Goal: Task Accomplishment & Management: Manage account settings

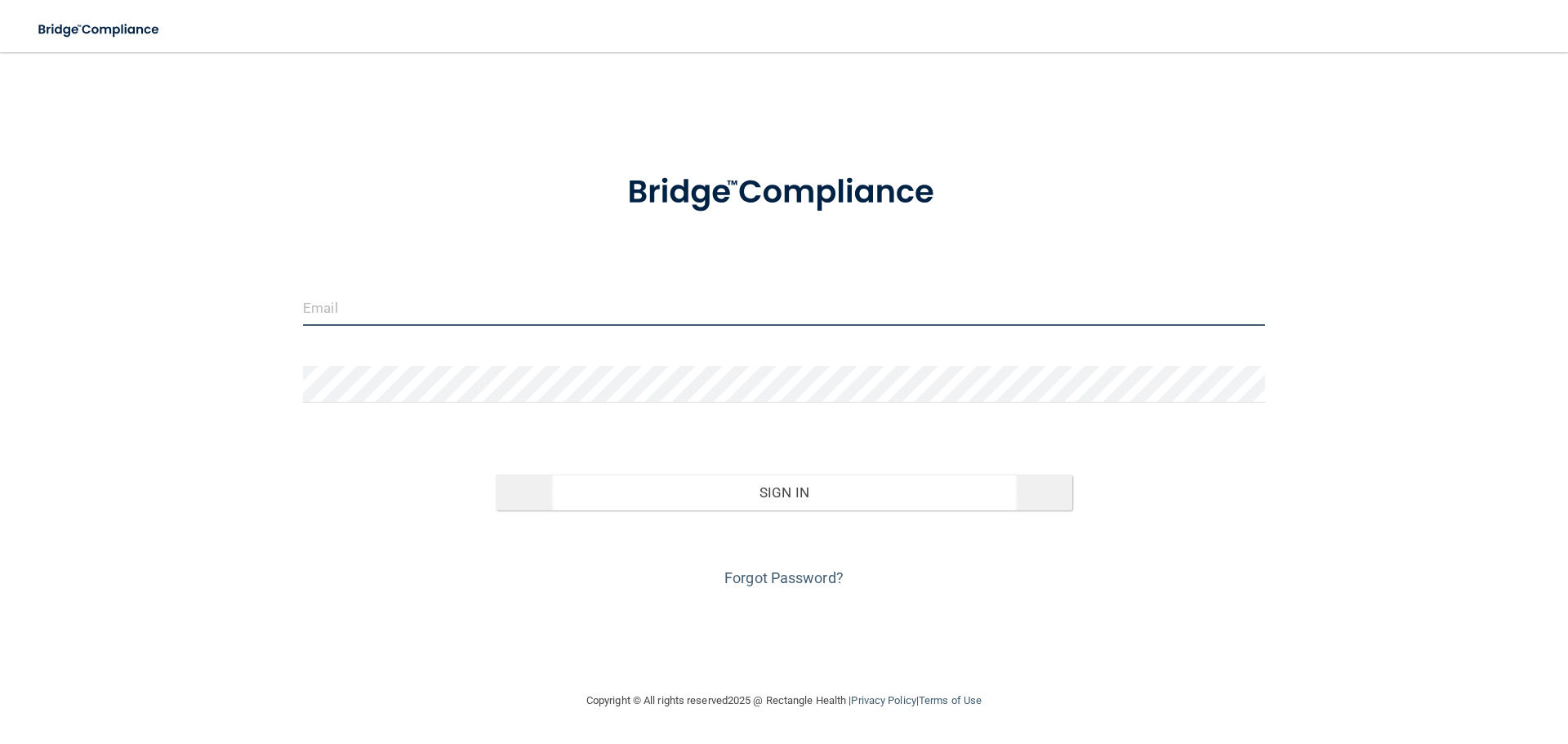
type input "[EMAIL_ADDRESS][DOMAIN_NAME]"
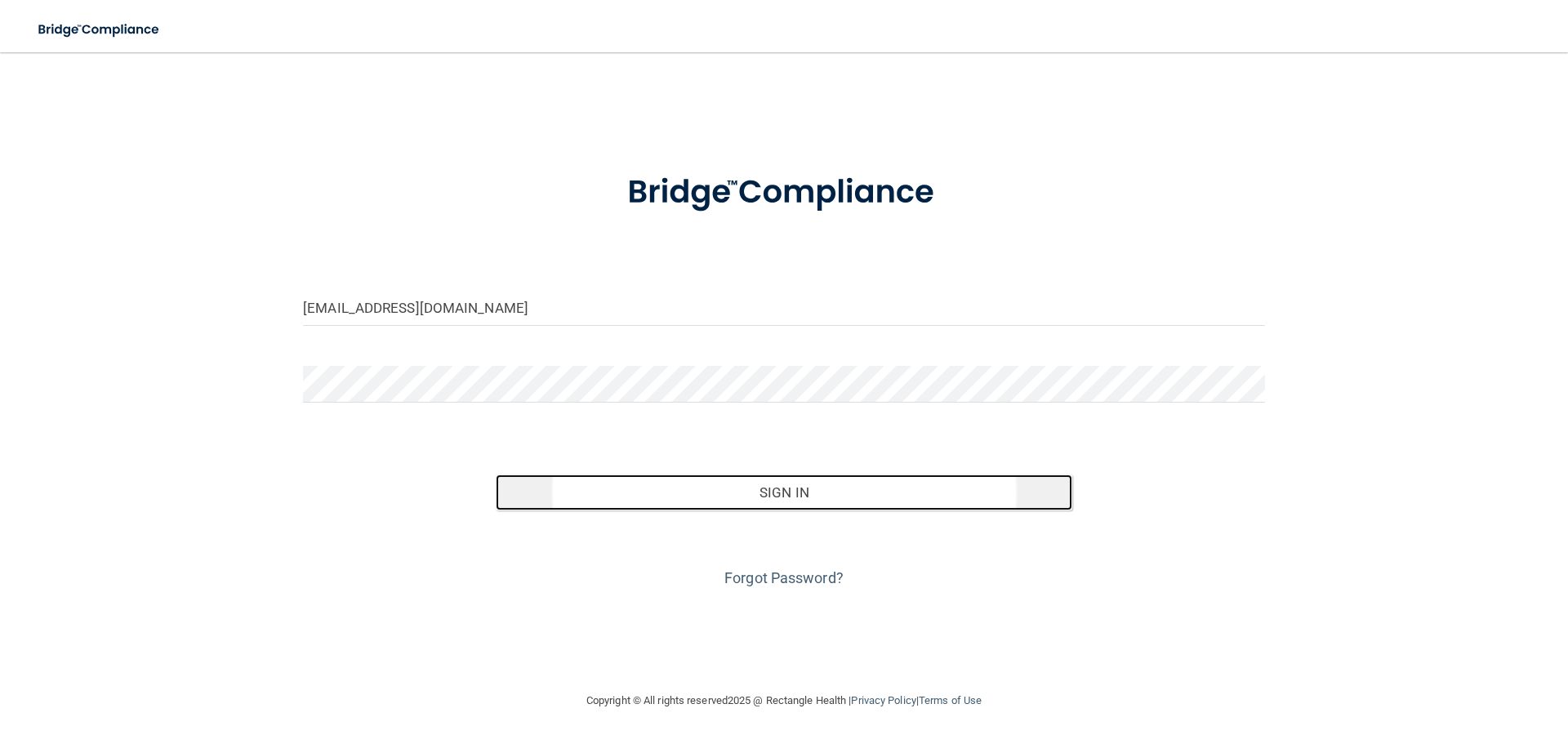
click at [757, 493] on button "Sign In" at bounding box center [784, 492] width 578 height 36
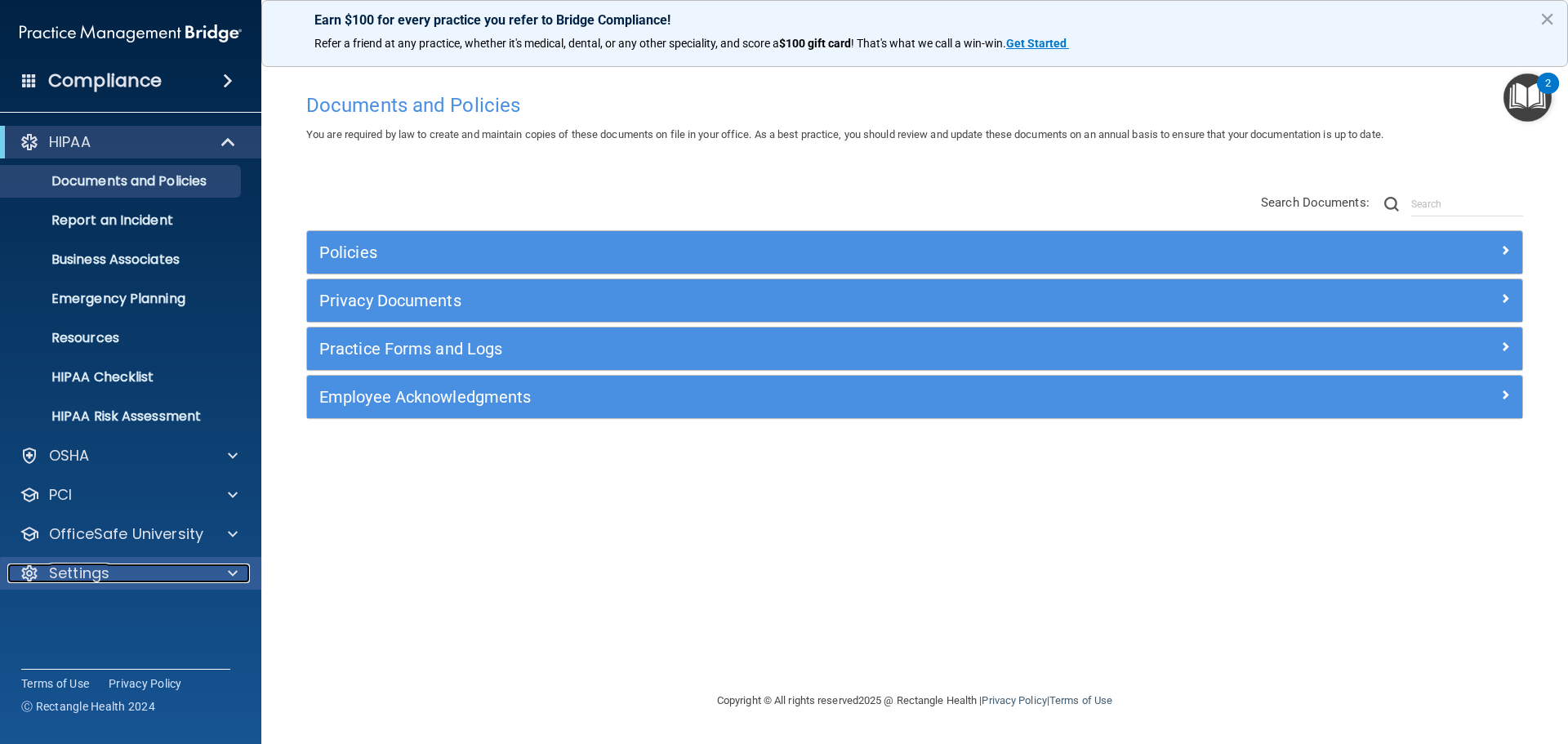
click at [231, 578] on span at bounding box center [232, 574] width 10 height 20
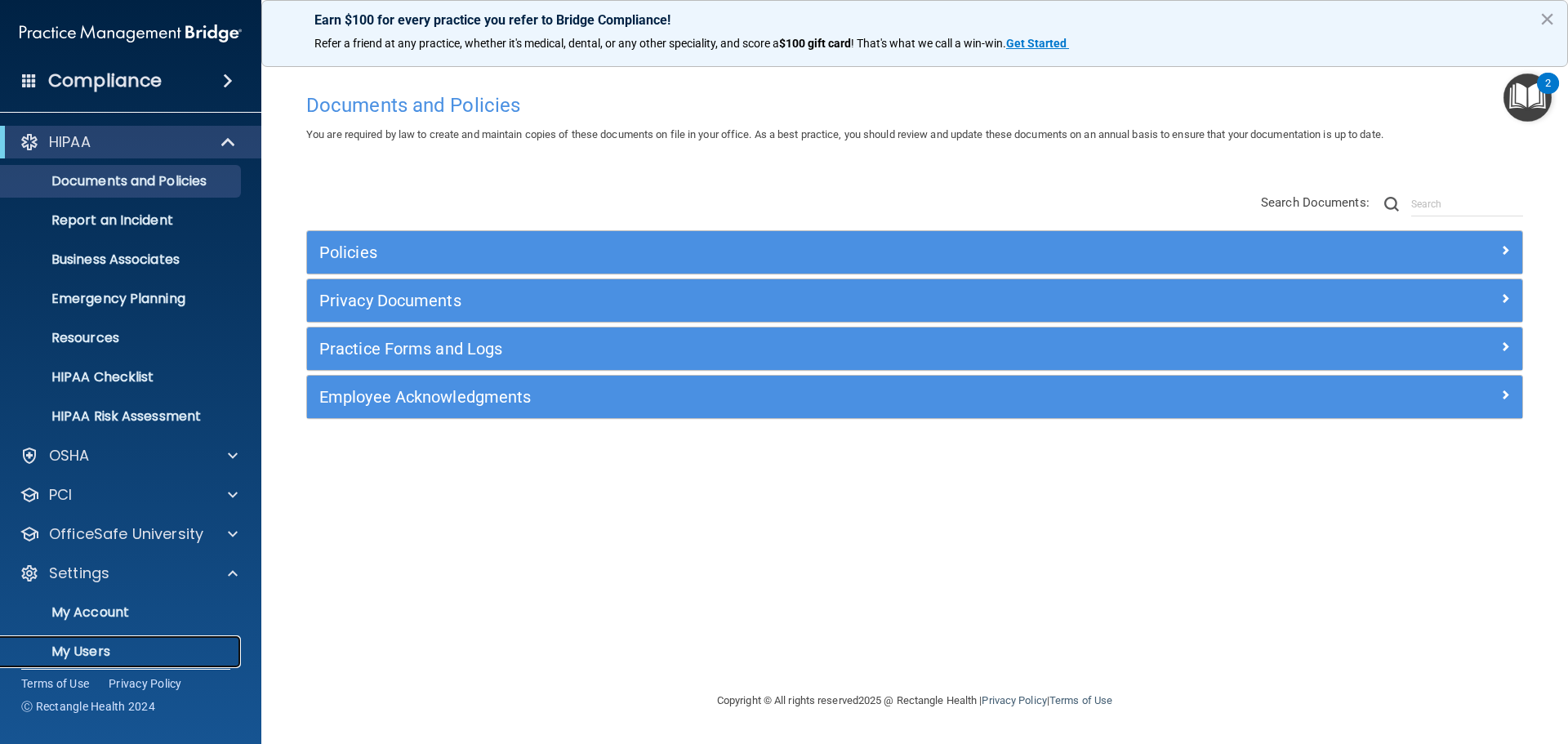
click at [104, 651] on p "My Users" at bounding box center [122, 652] width 223 height 16
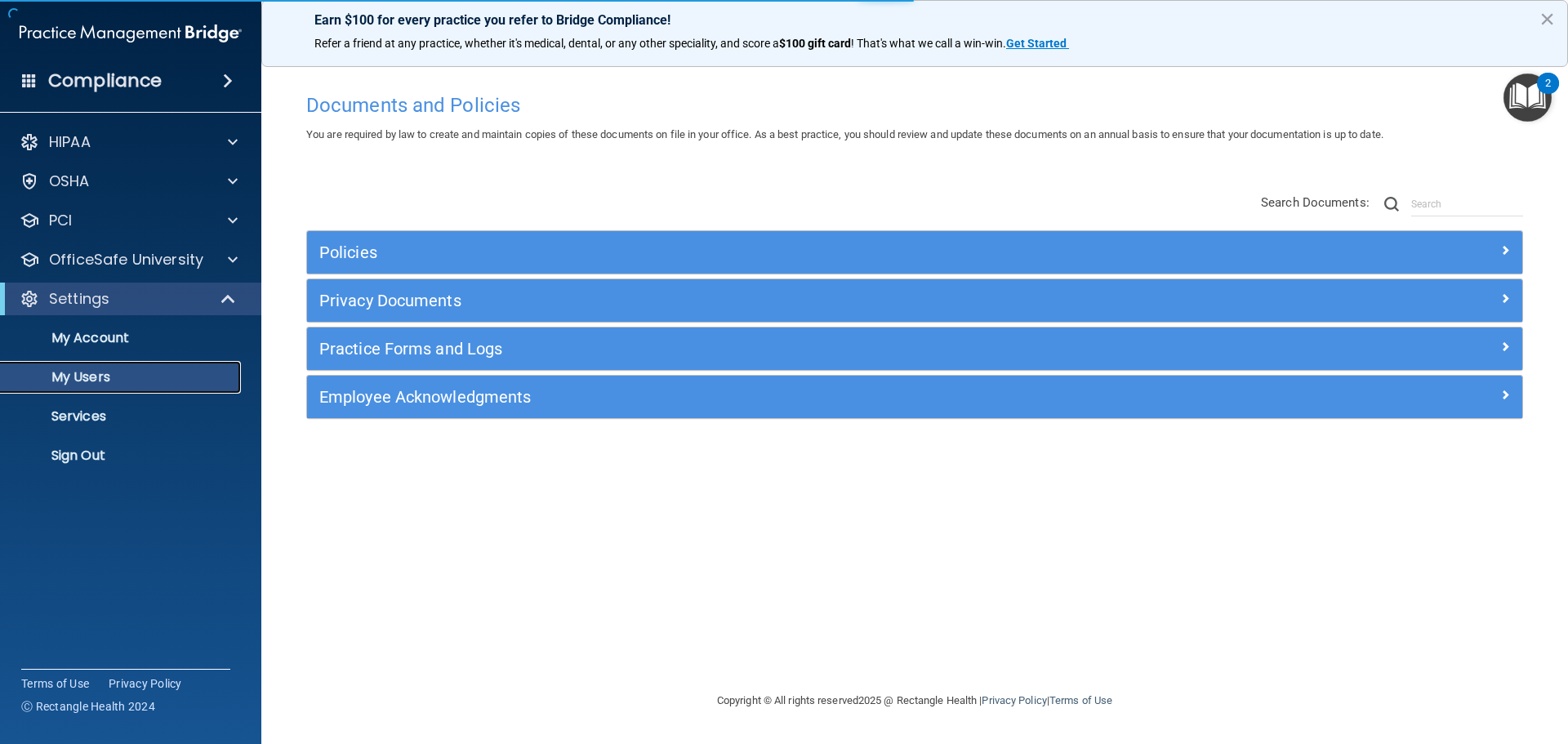
select select "20"
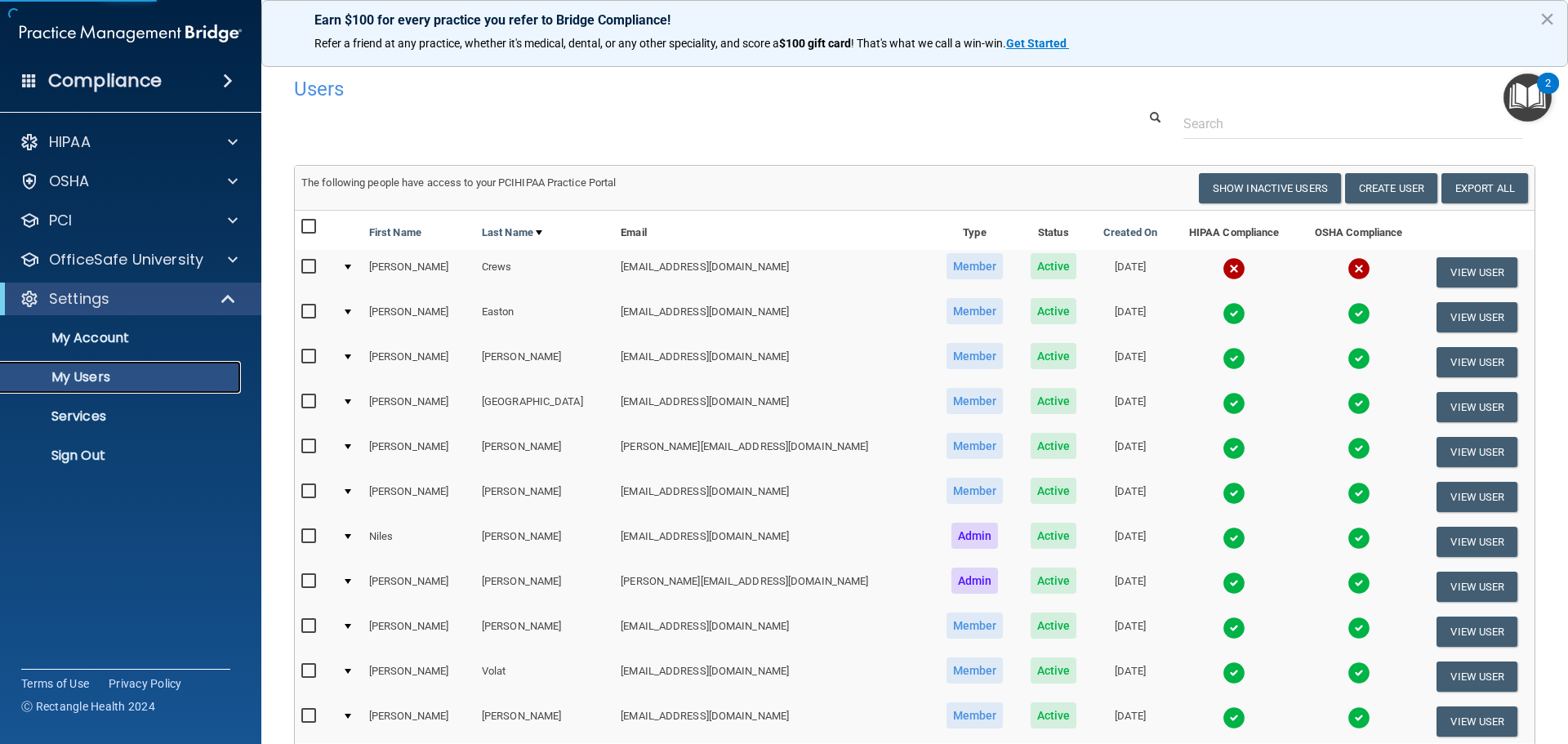
scroll to position [82, 0]
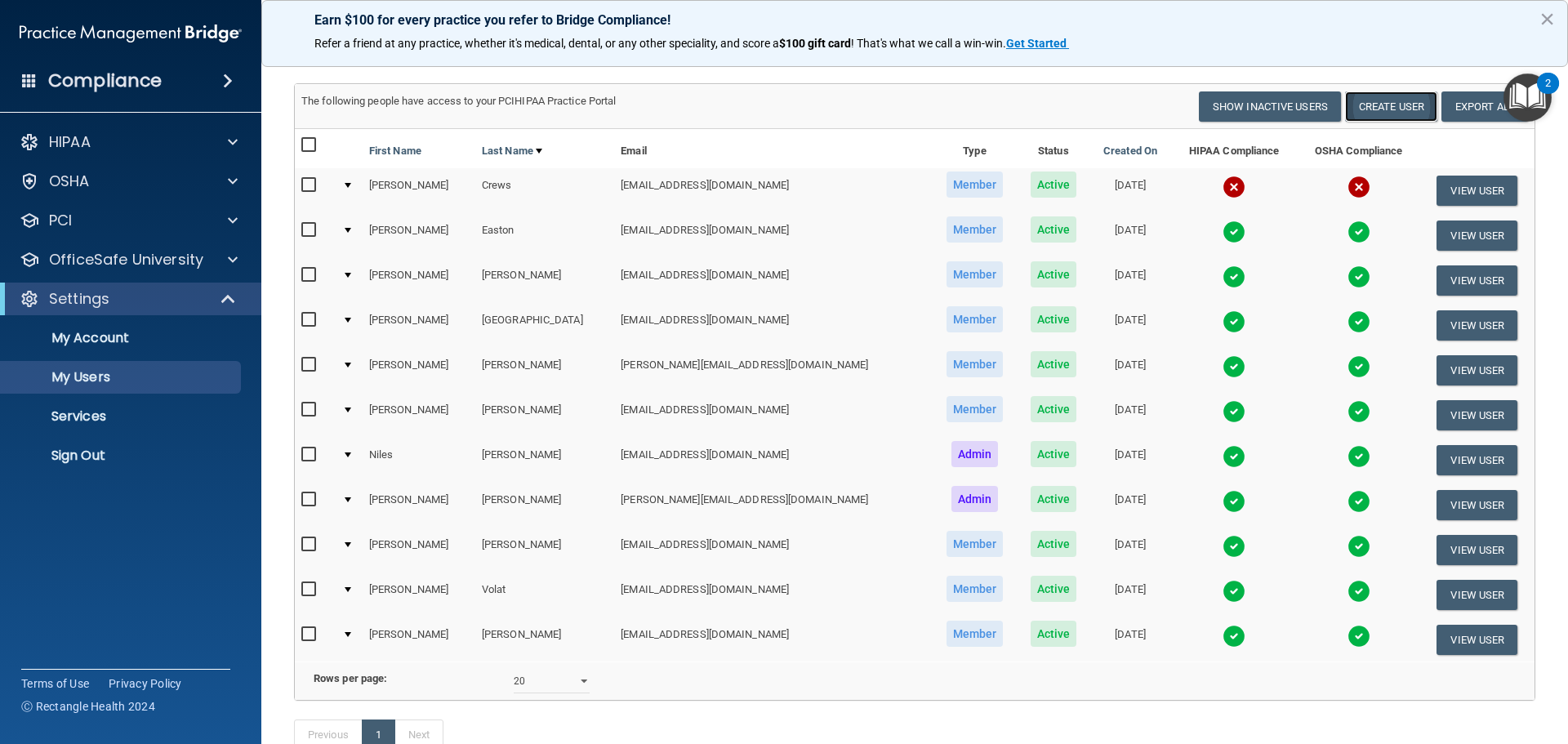
click at [1368, 107] on button "Create User" at bounding box center [1391, 106] width 92 height 30
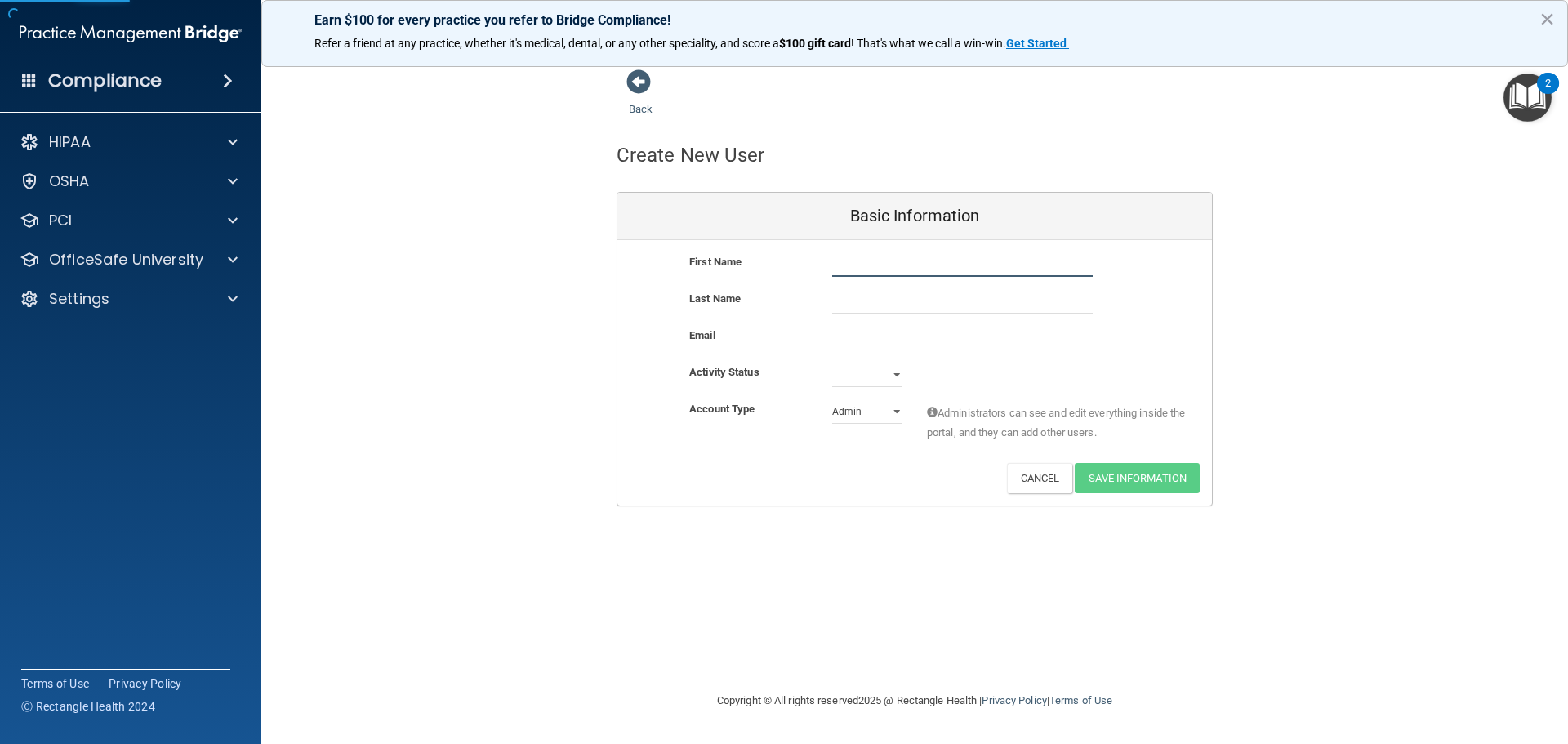
click at [844, 261] on input "text" at bounding box center [963, 264] width 261 height 25
type input "[PERSON_NAME]"
type input "a"
type input "Garri"
click at [870, 339] on input "email" at bounding box center [963, 338] width 261 height 25
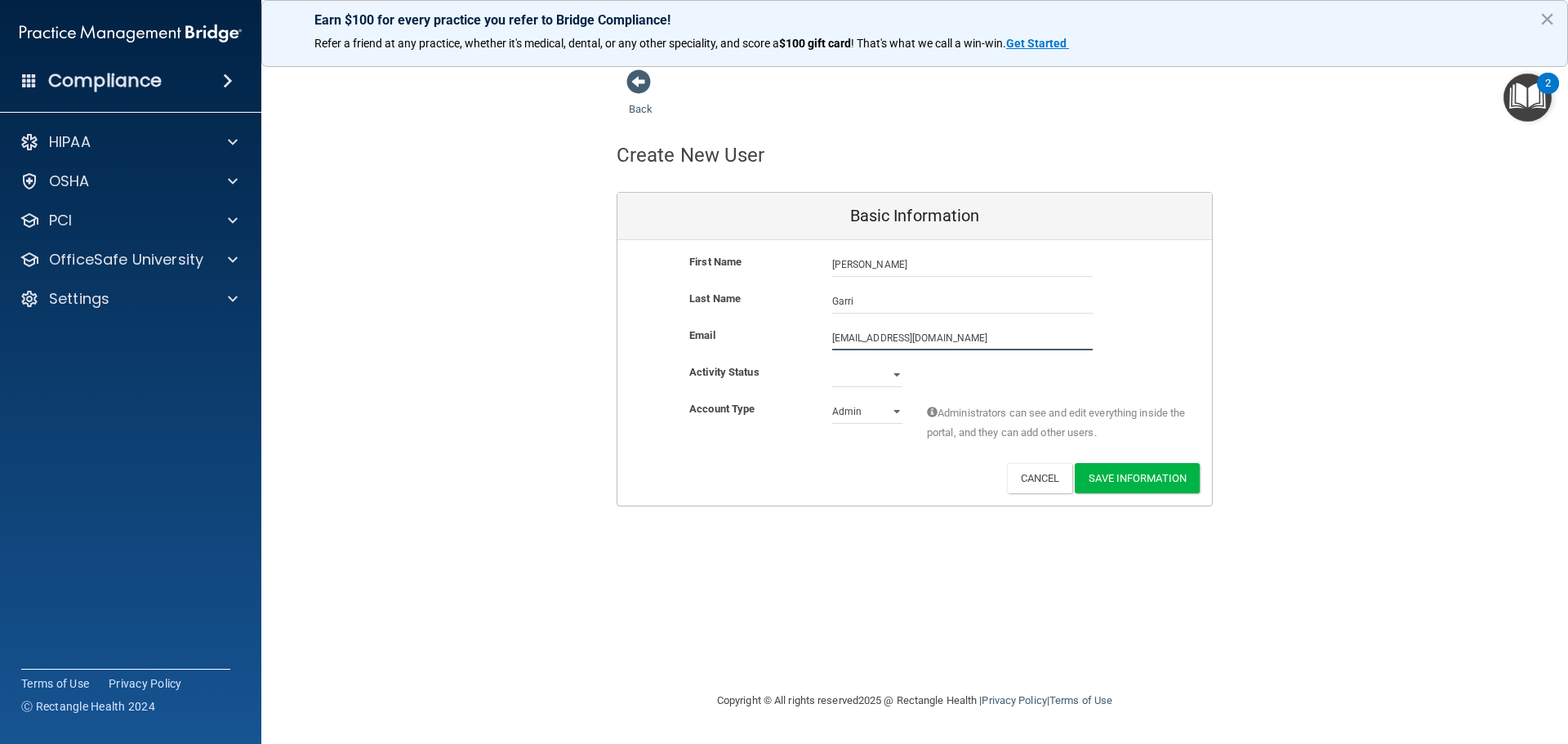
type input "[EMAIL_ADDRESS][DOMAIN_NAME]"
click at [906, 375] on div "Active Inactive" at bounding box center [867, 378] width 95 height 25
click at [901, 374] on select "Active Inactive" at bounding box center [867, 378] width 70 height 25
select select "active"
click at [833, 362] on select "Active Inactive" at bounding box center [867, 374] width 70 height 25
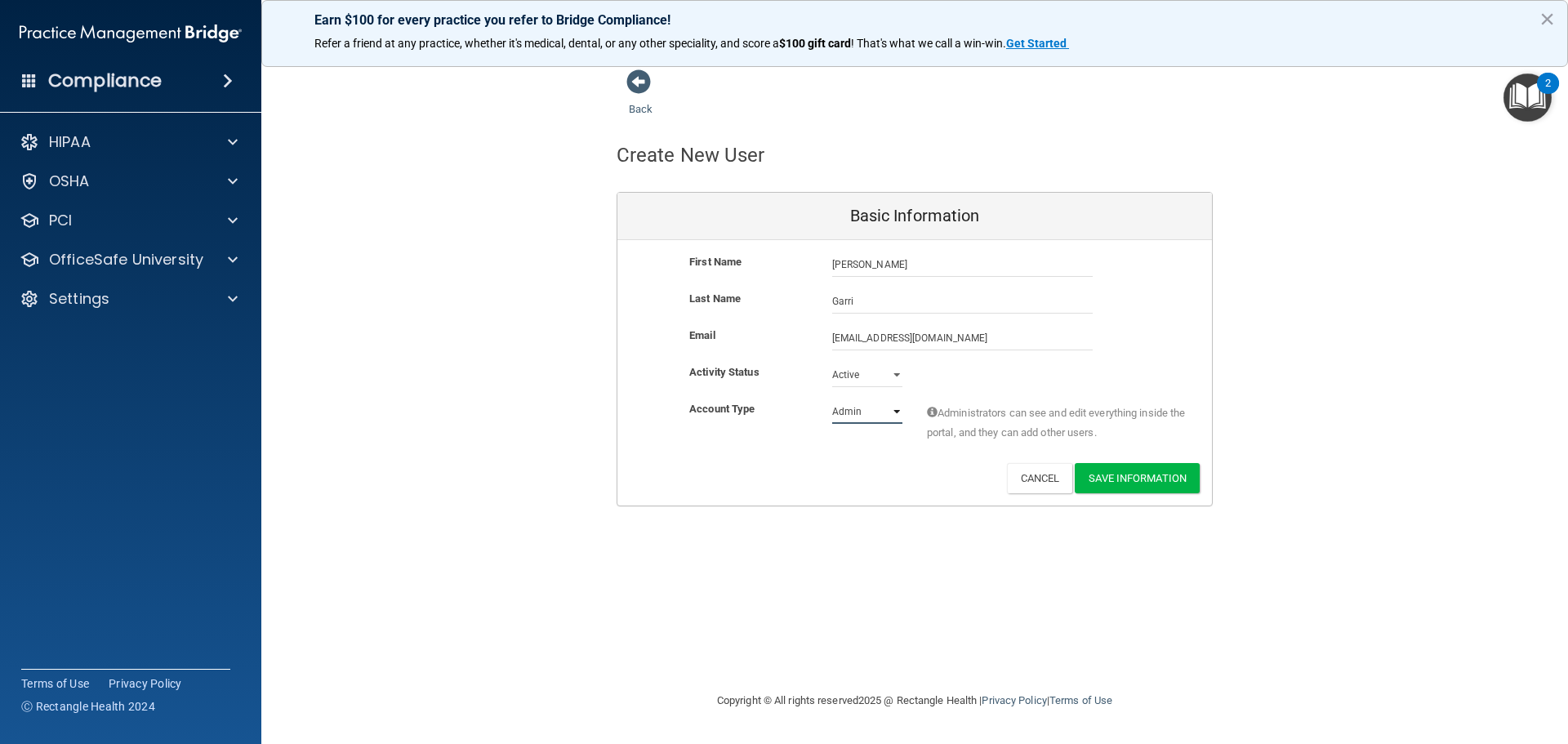
click at [893, 409] on select "Admin Member" at bounding box center [867, 411] width 70 height 25
select select "practice_member"
click at [833, 399] on select "Admin Member" at bounding box center [867, 411] width 70 height 25
click at [1157, 477] on button "Save Information" at bounding box center [1137, 477] width 125 height 30
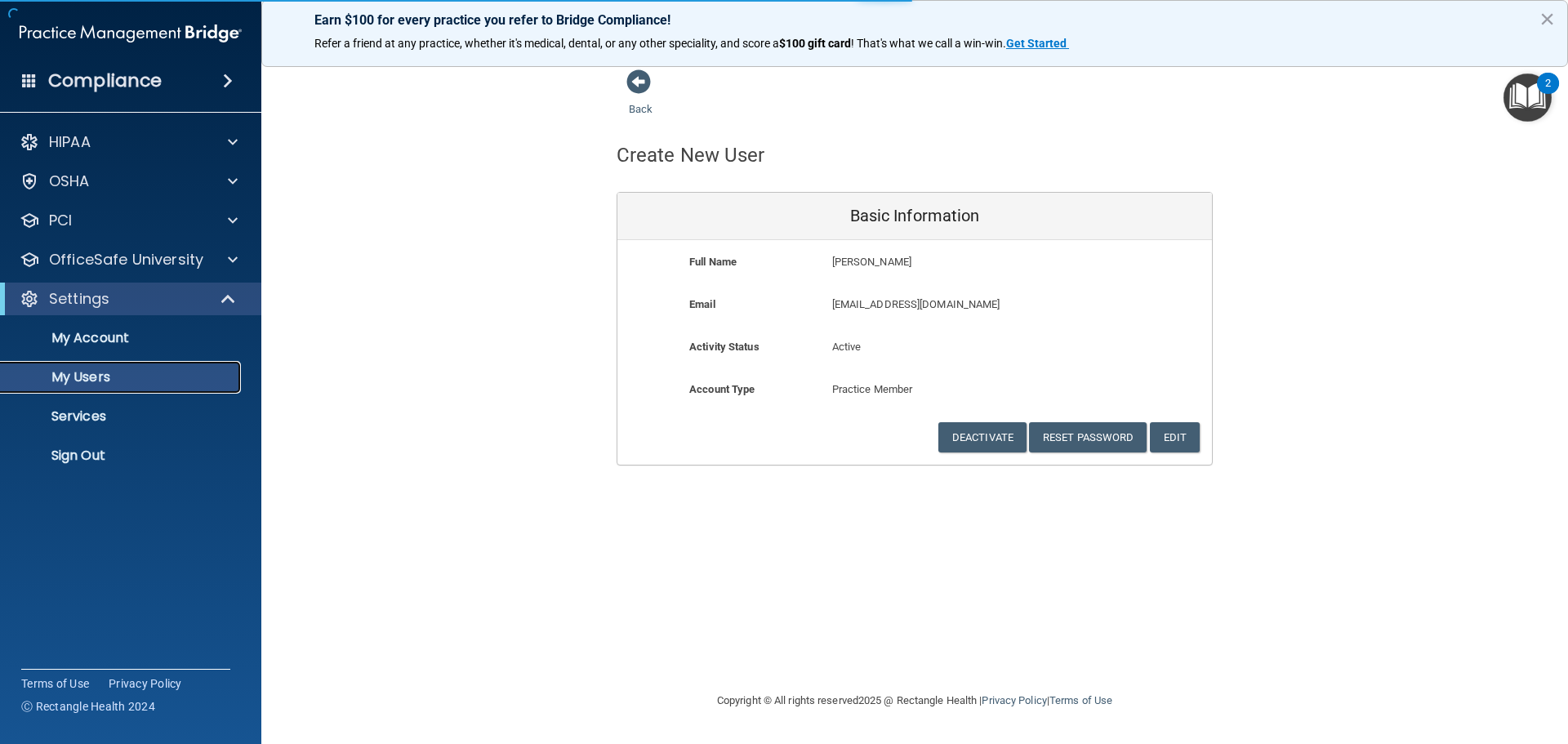
select select "20"
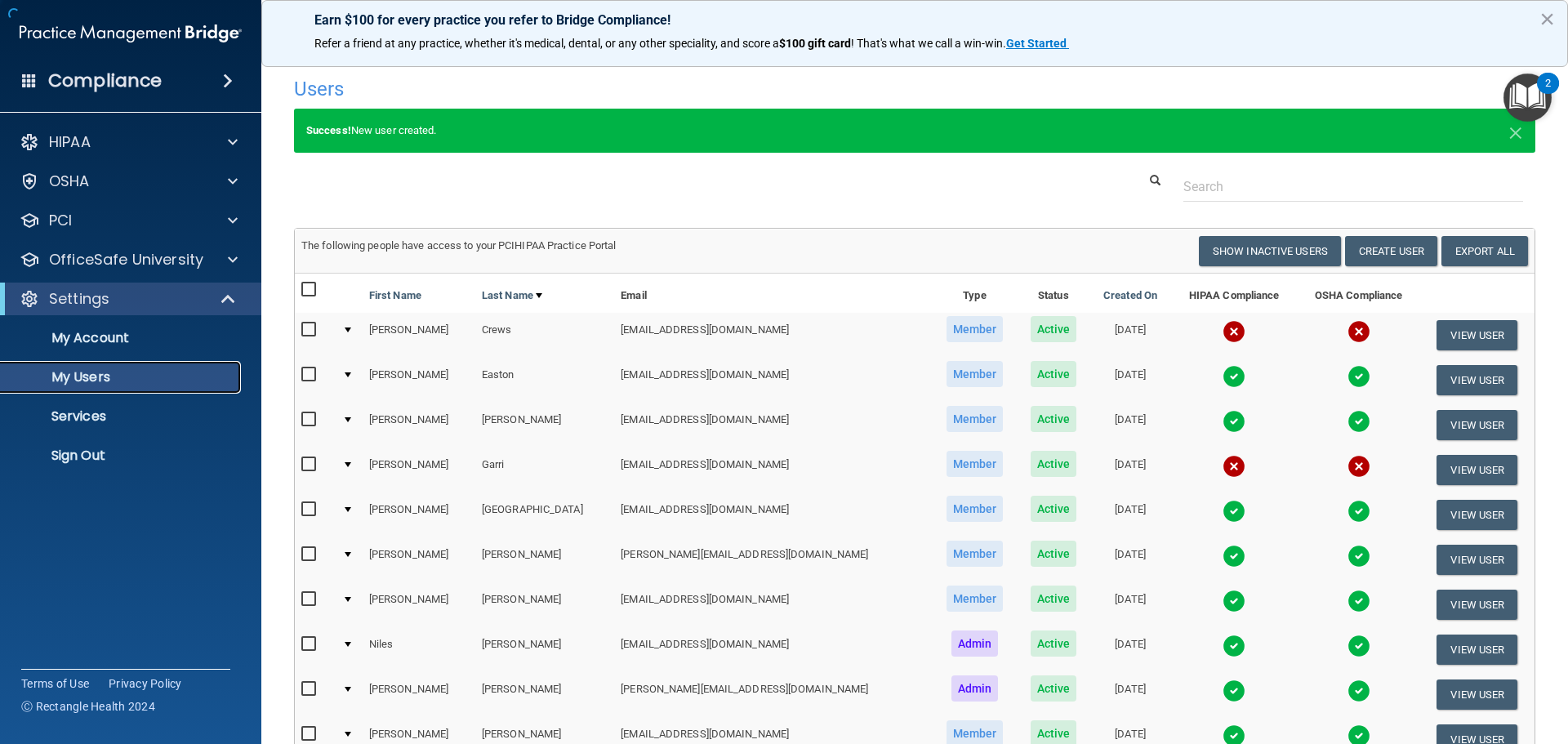
click at [92, 375] on p "My Users" at bounding box center [122, 377] width 223 height 16
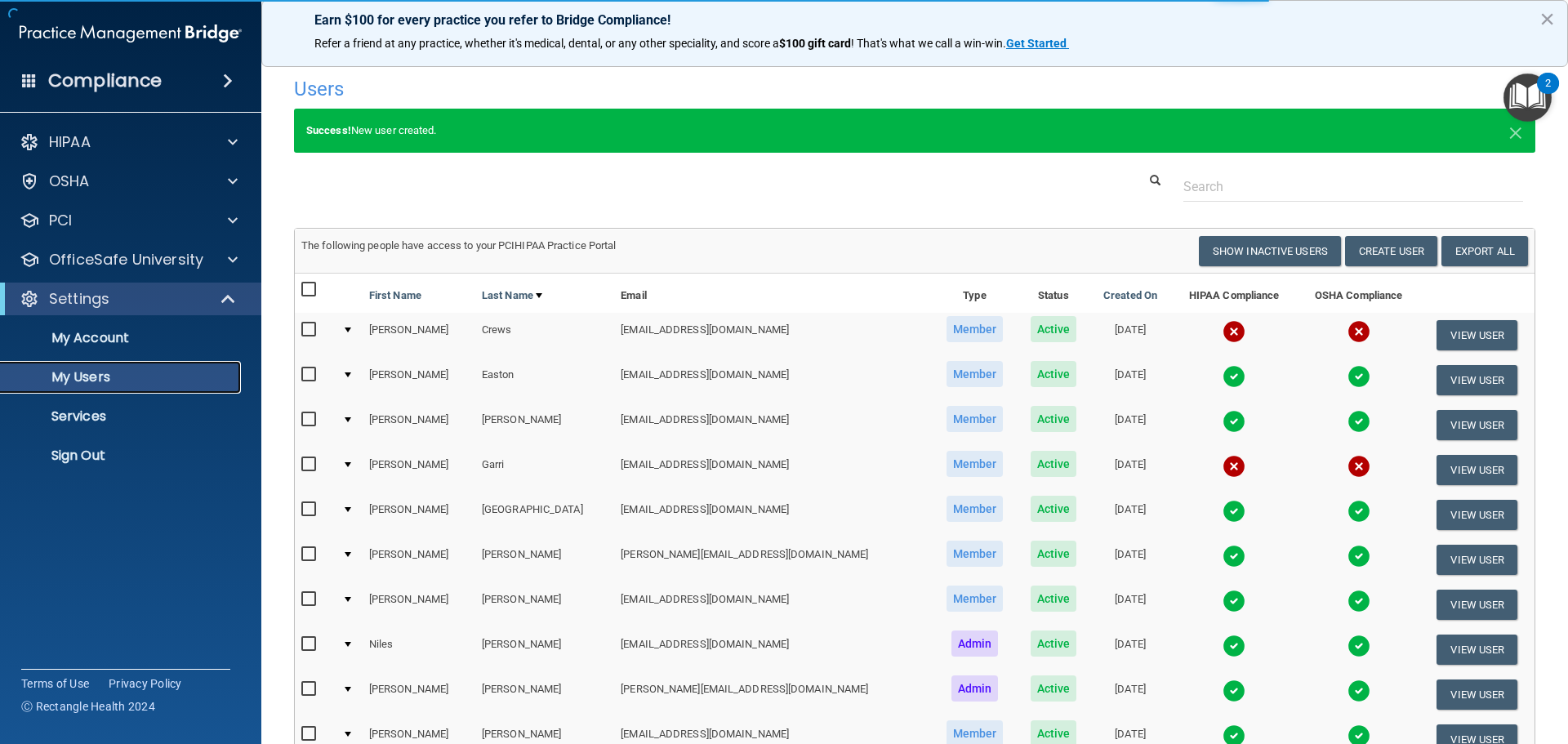
scroll to position [163, 0]
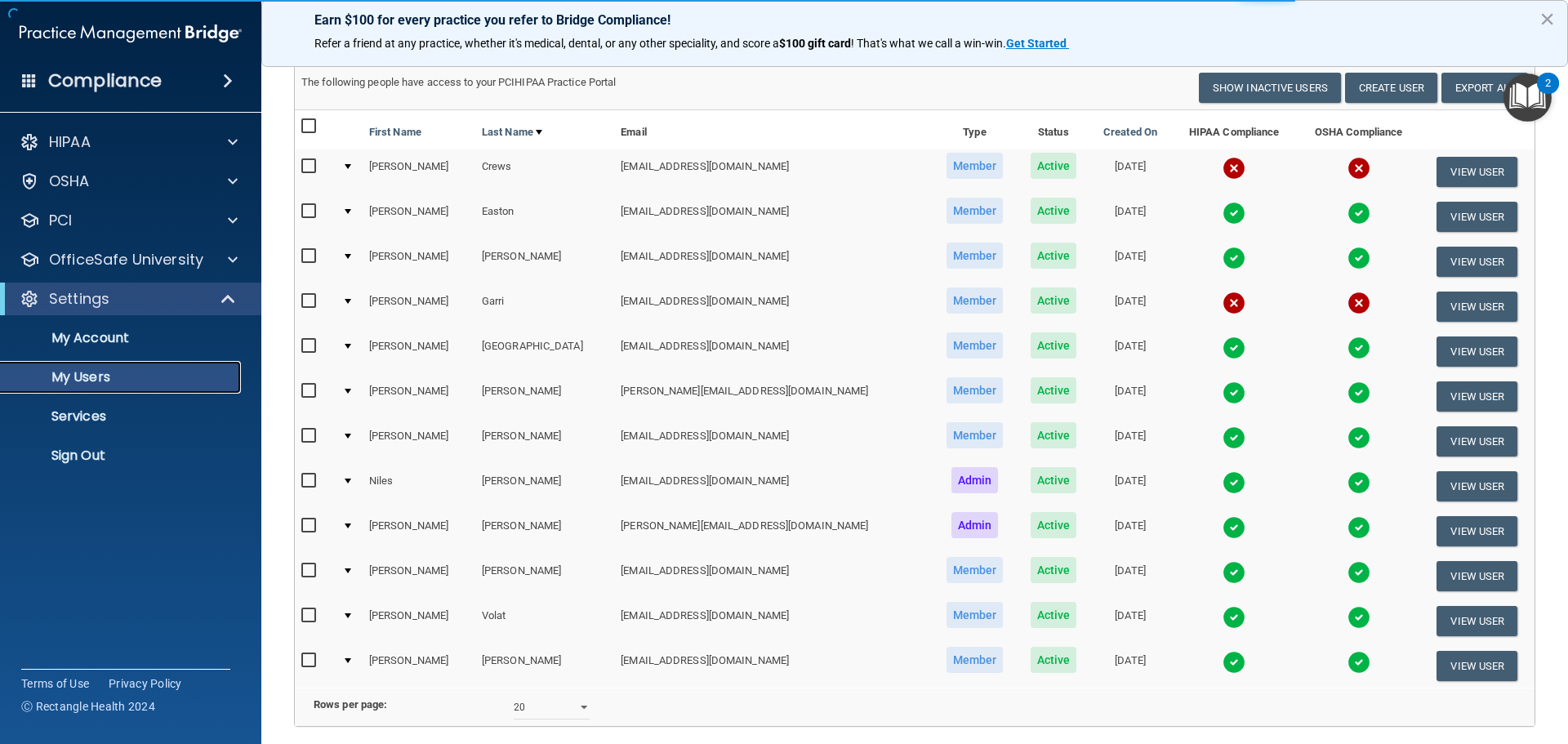
select select "20"
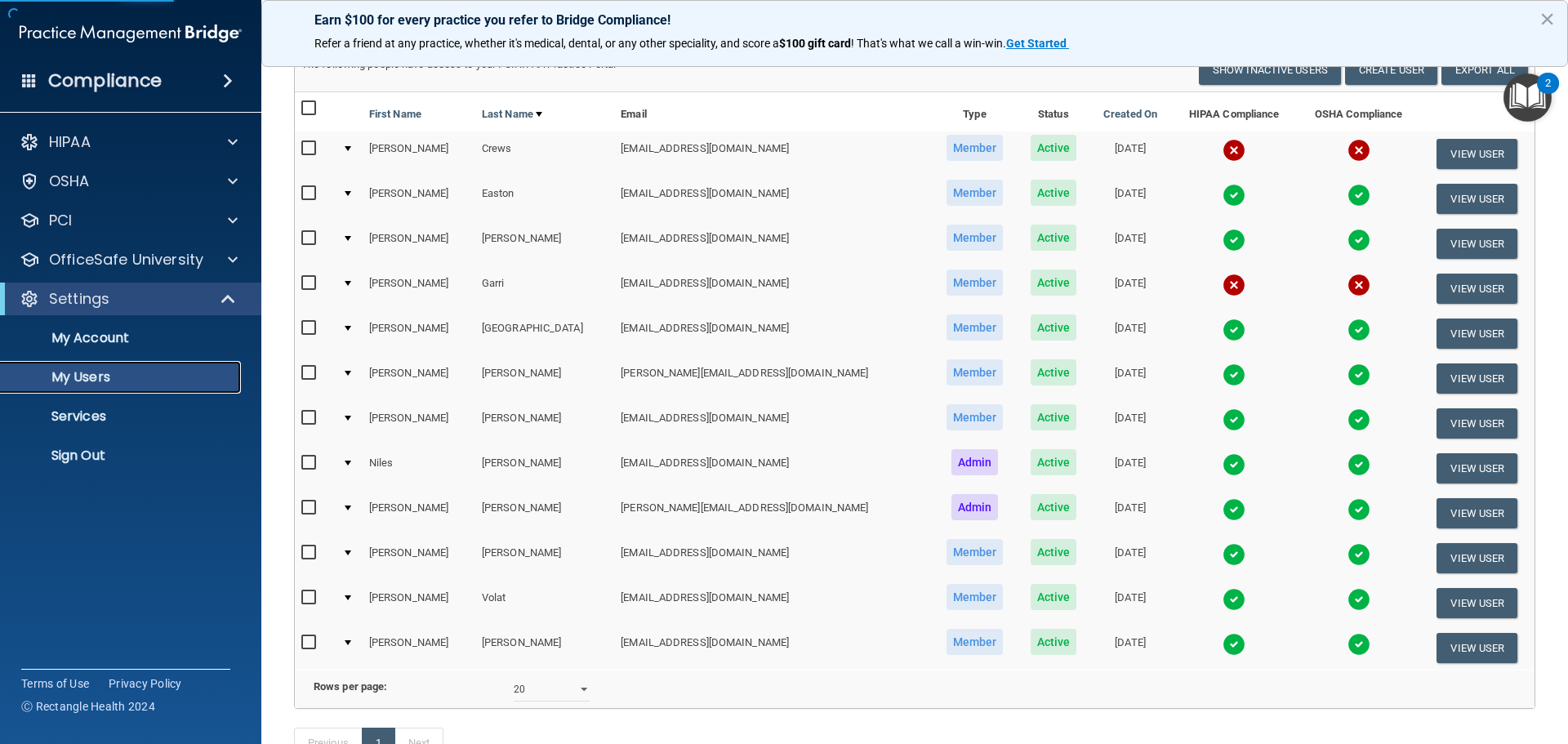
scroll to position [82, 0]
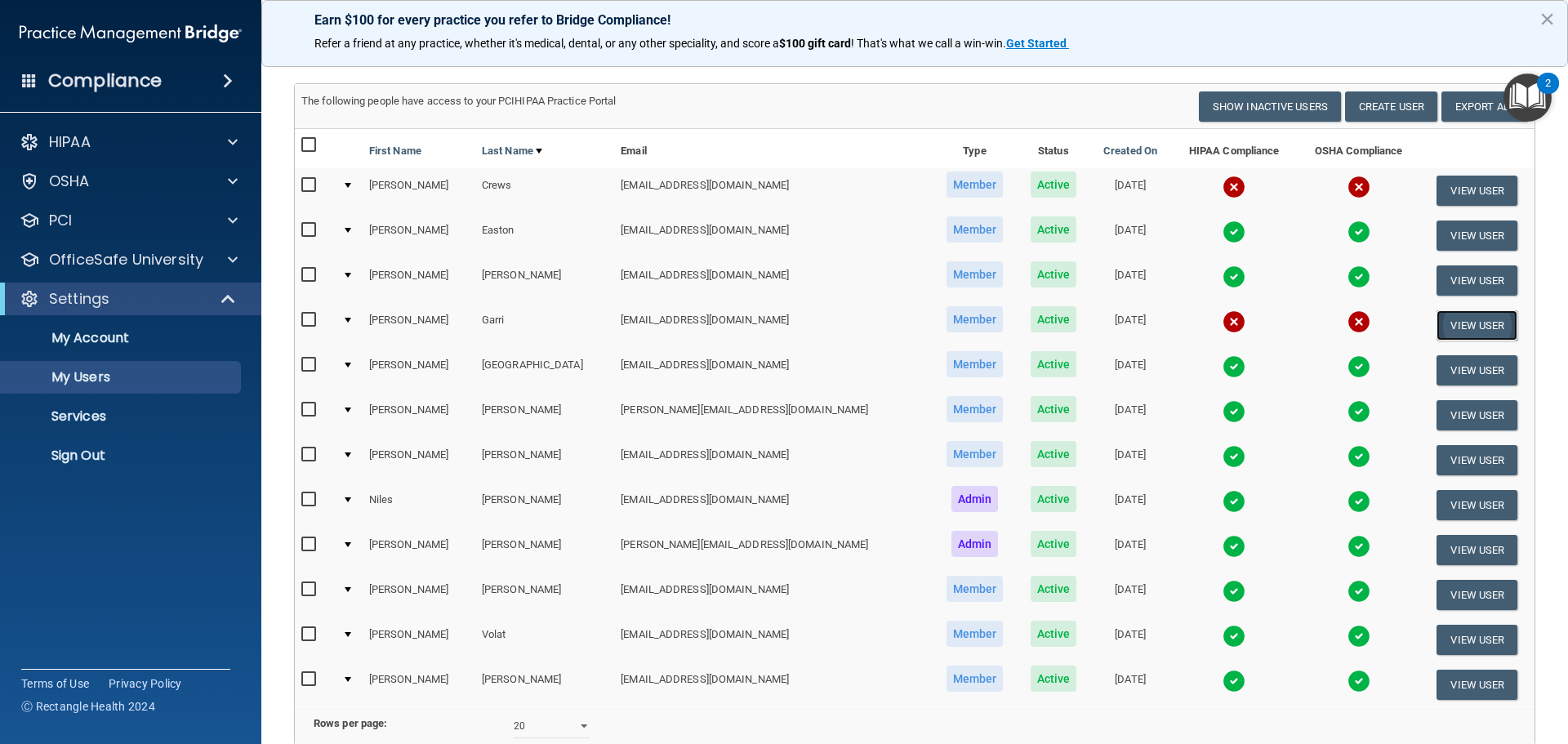
click at [1447, 321] on button "View User" at bounding box center [1477, 325] width 81 height 30
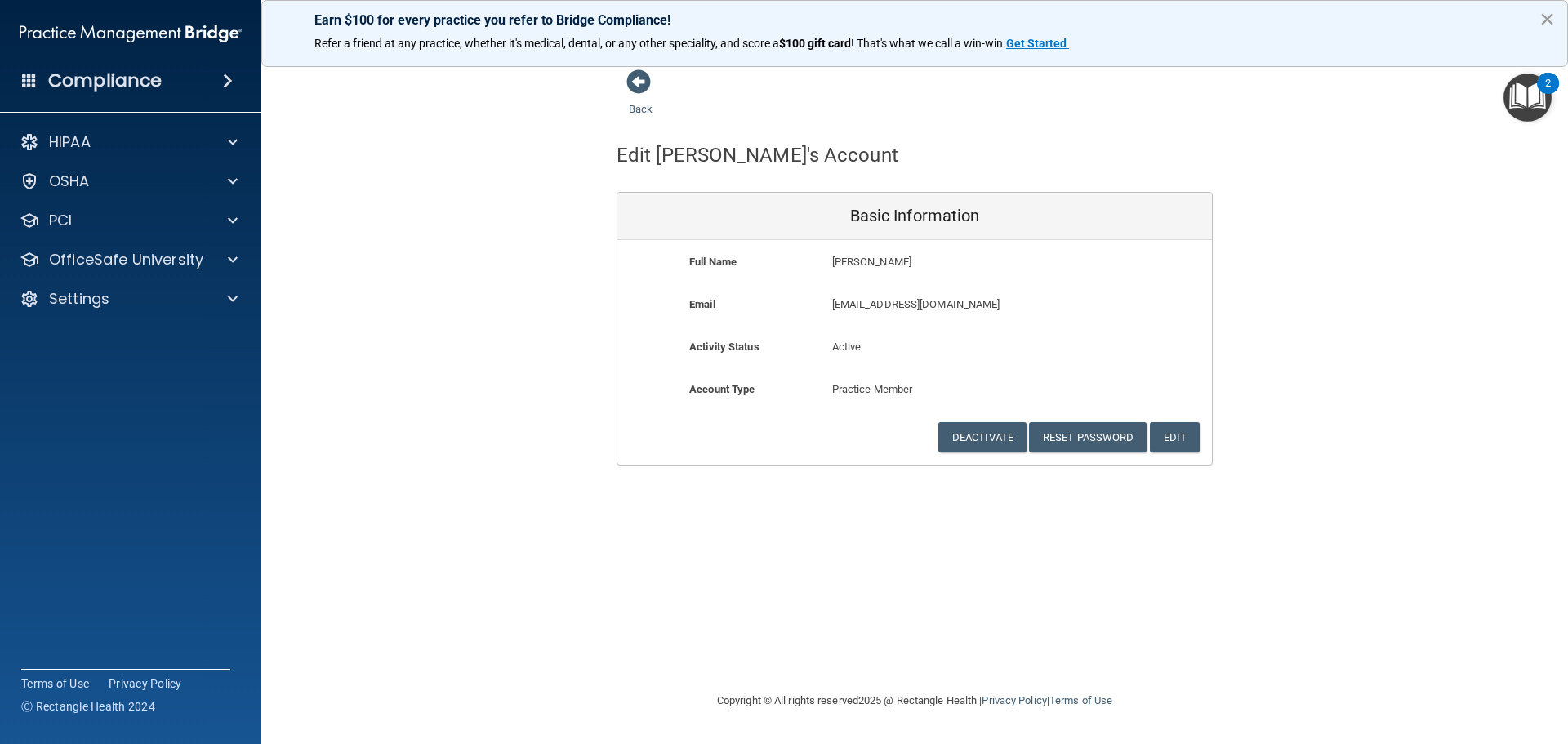
click at [1550, 23] on button "×" at bounding box center [1547, 18] width 15 height 26
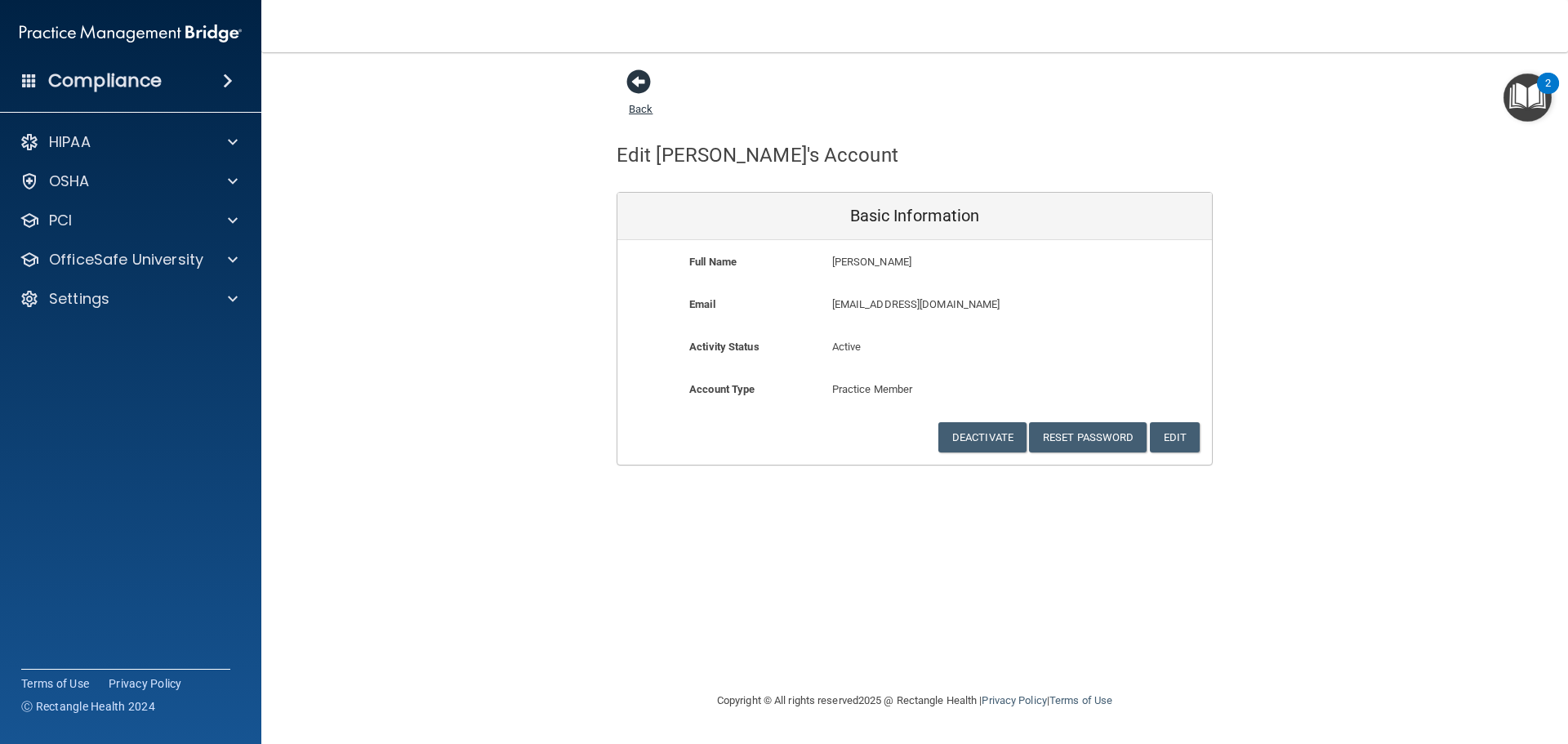
click at [641, 80] on span at bounding box center [639, 81] width 25 height 25
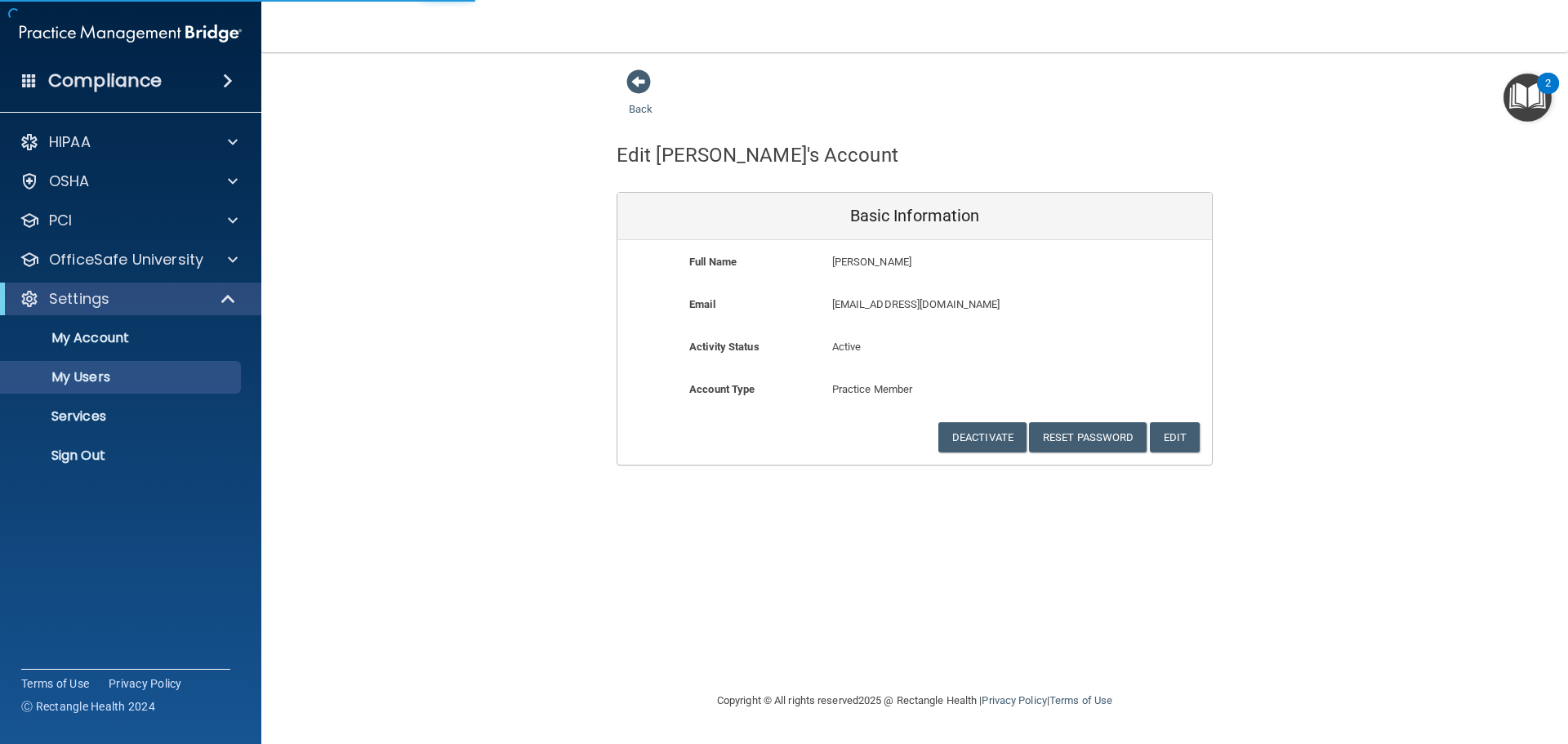
select select "20"
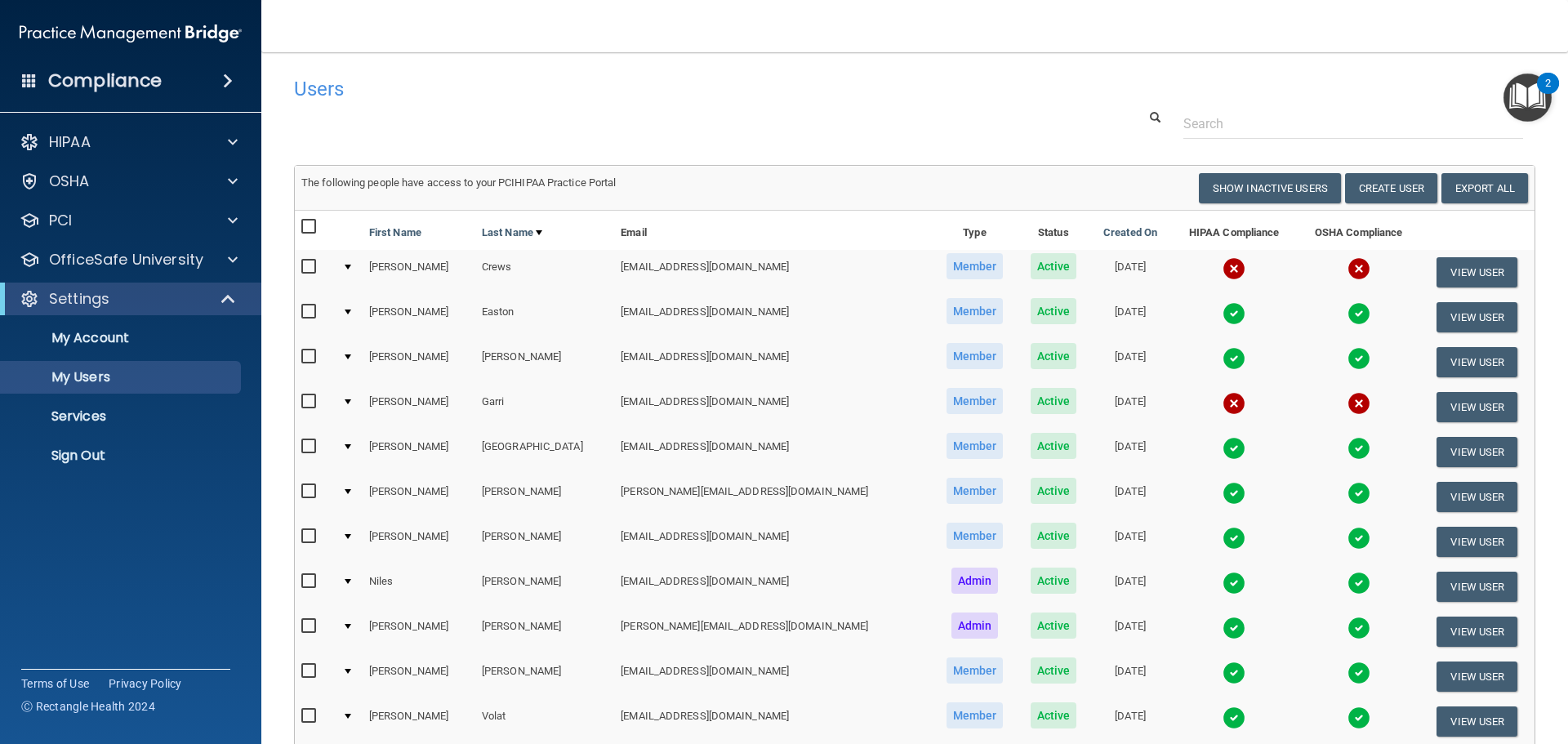
click at [352, 399] on div at bounding box center [347, 401] width 6 height 5
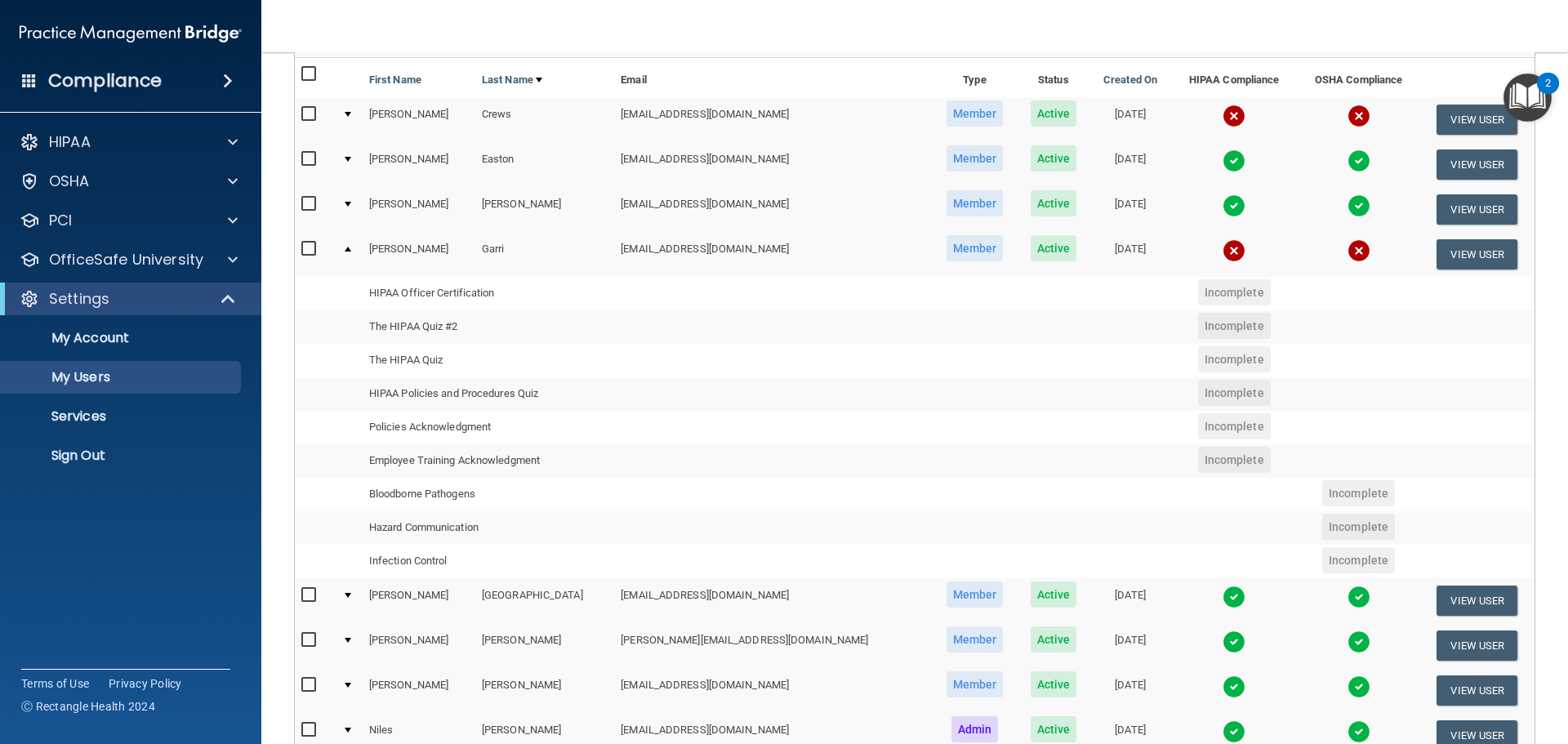
scroll to position [163, 0]
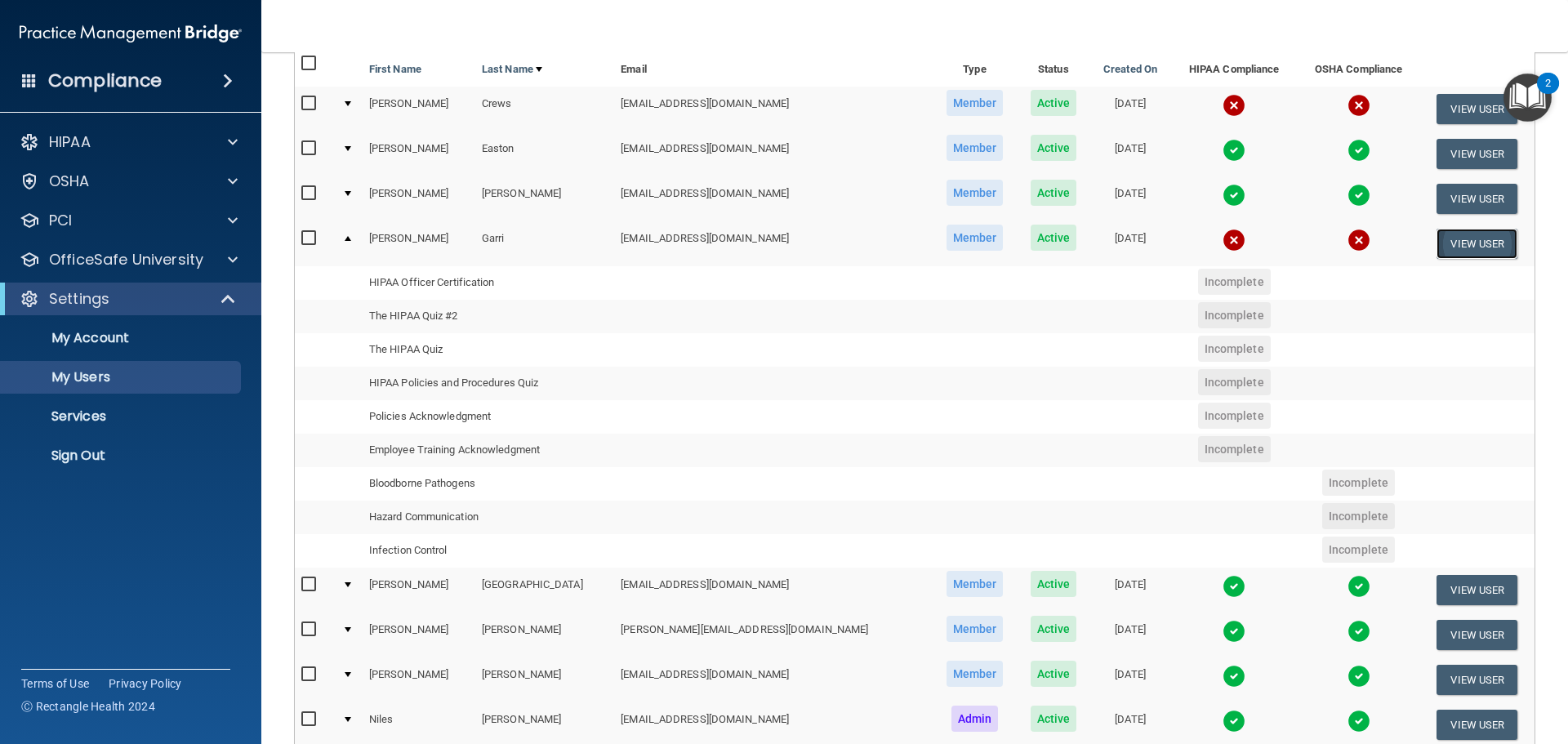
click at [1449, 249] on button "View User" at bounding box center [1477, 243] width 81 height 30
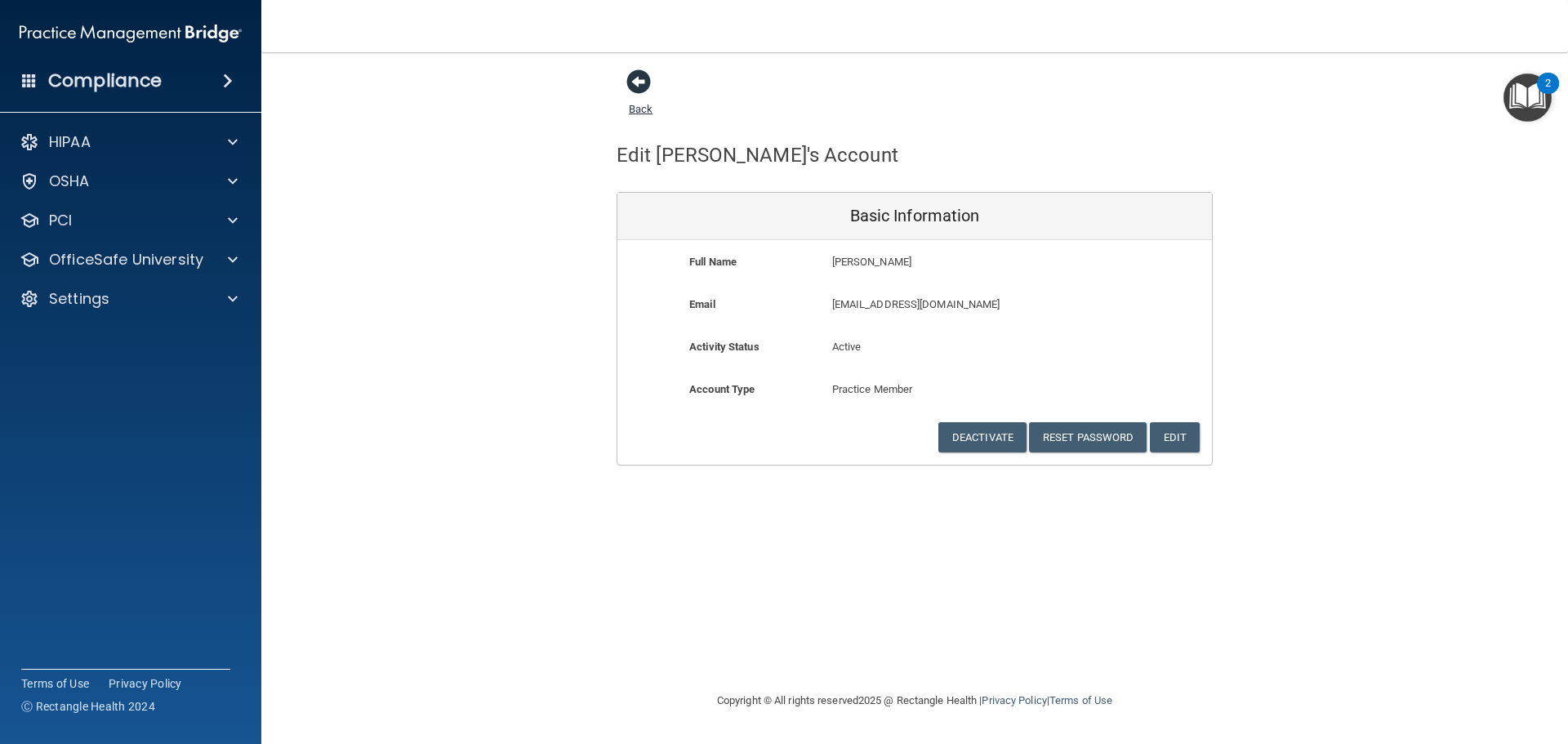
click at [636, 81] on span at bounding box center [639, 81] width 25 height 25
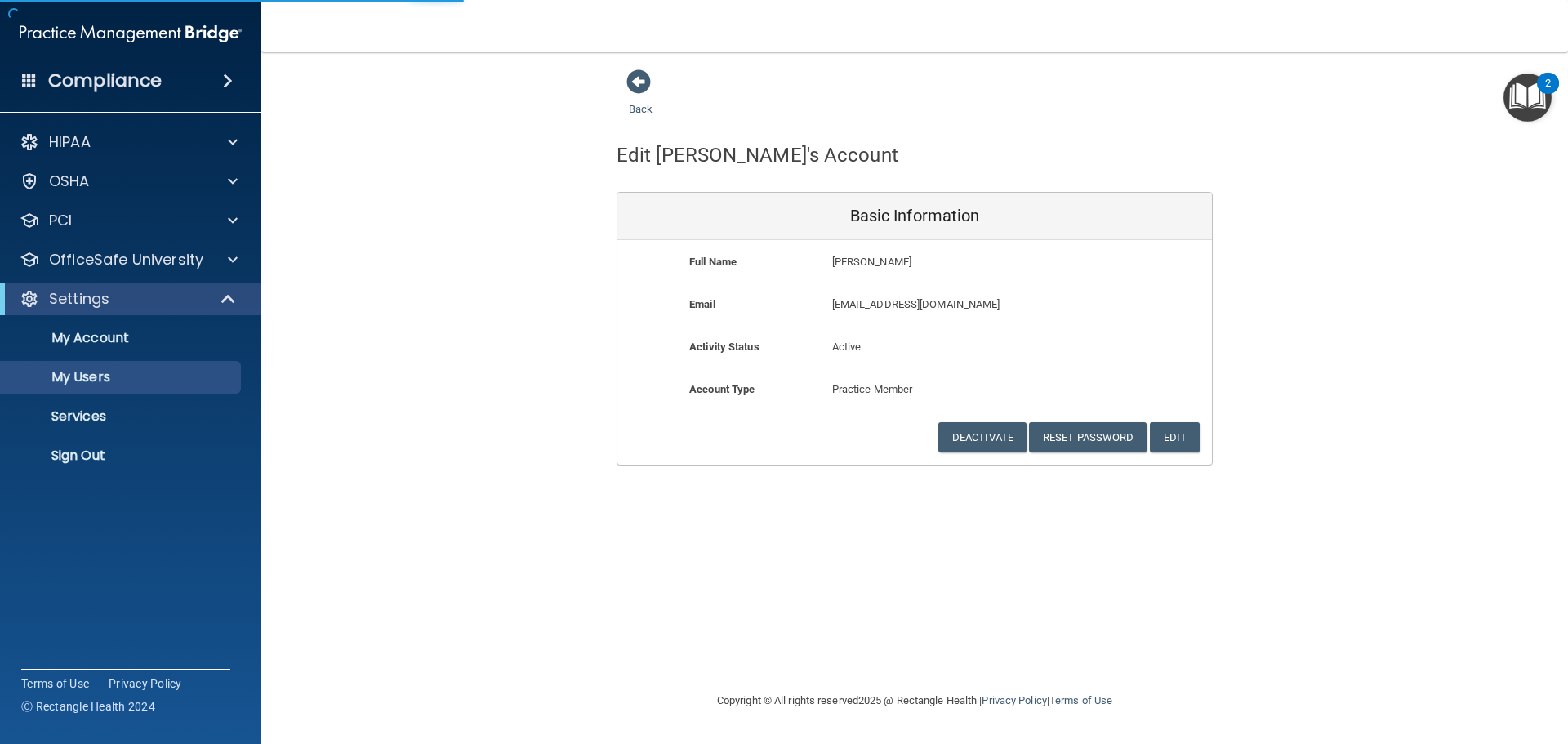
select select "20"
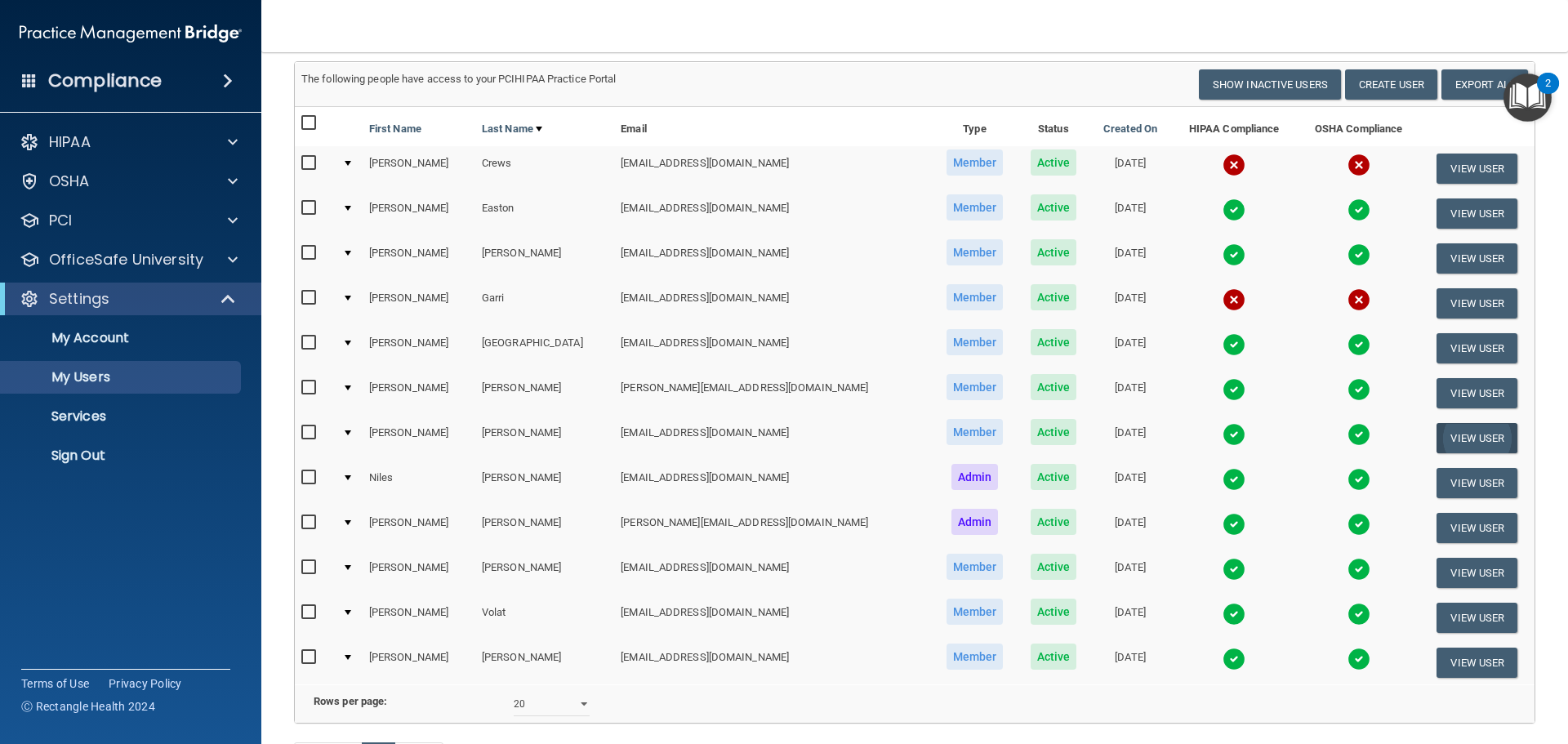
scroll to position [82, 0]
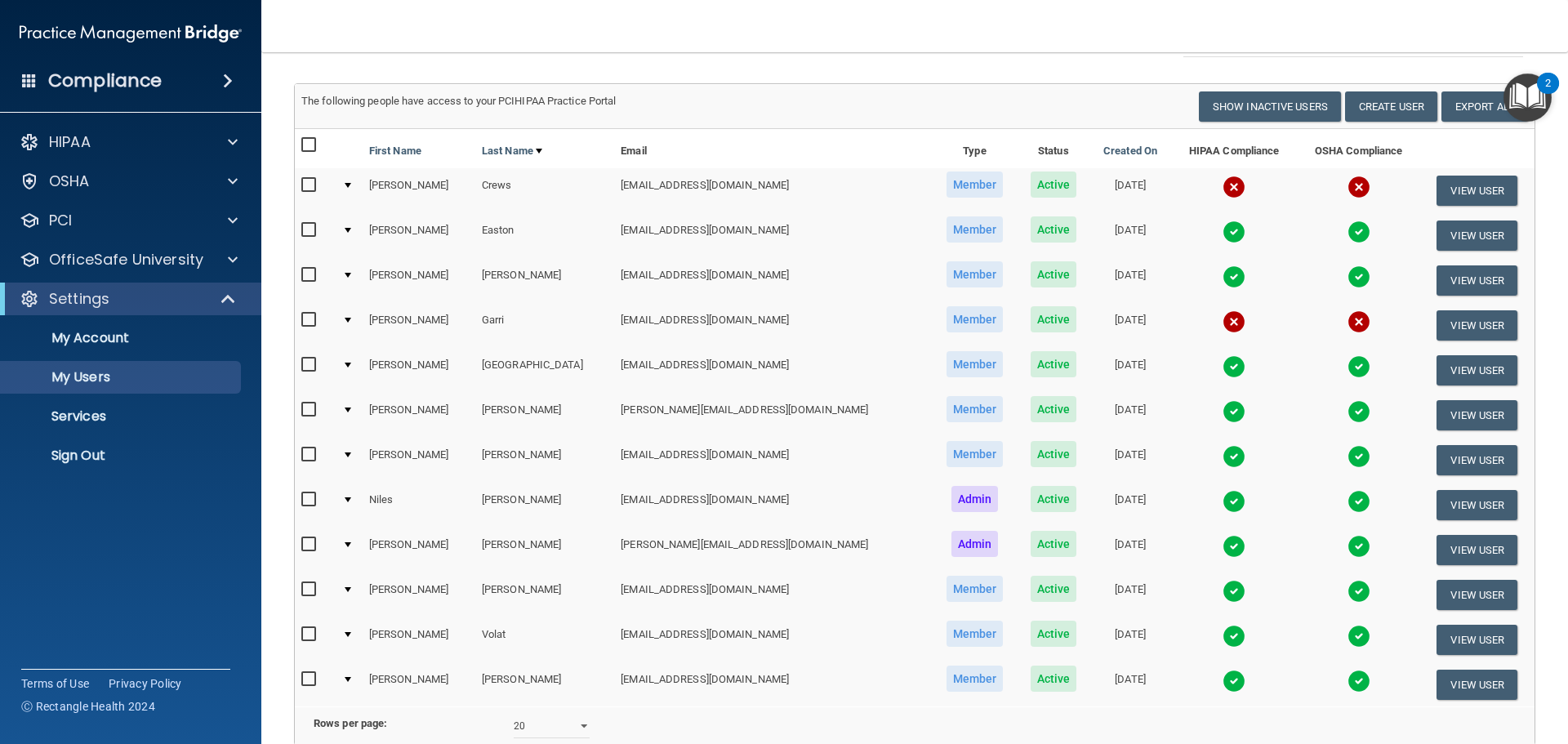
click at [1223, 319] on img at bounding box center [1234, 321] width 23 height 23
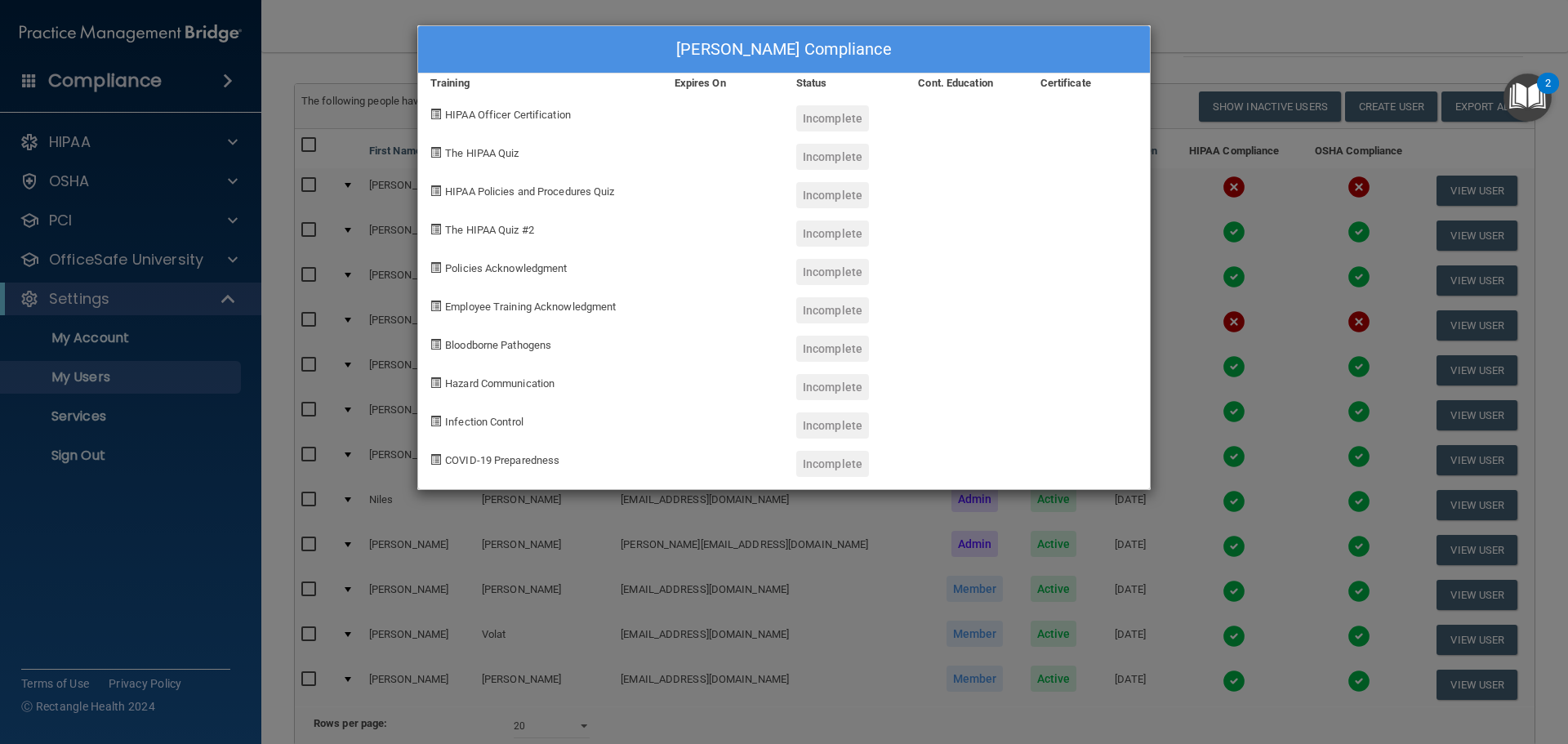
click at [1198, 16] on div "[PERSON_NAME] Compliance Training Expires On Status Cont. Education Certificate…" at bounding box center [784, 372] width 1568 height 744
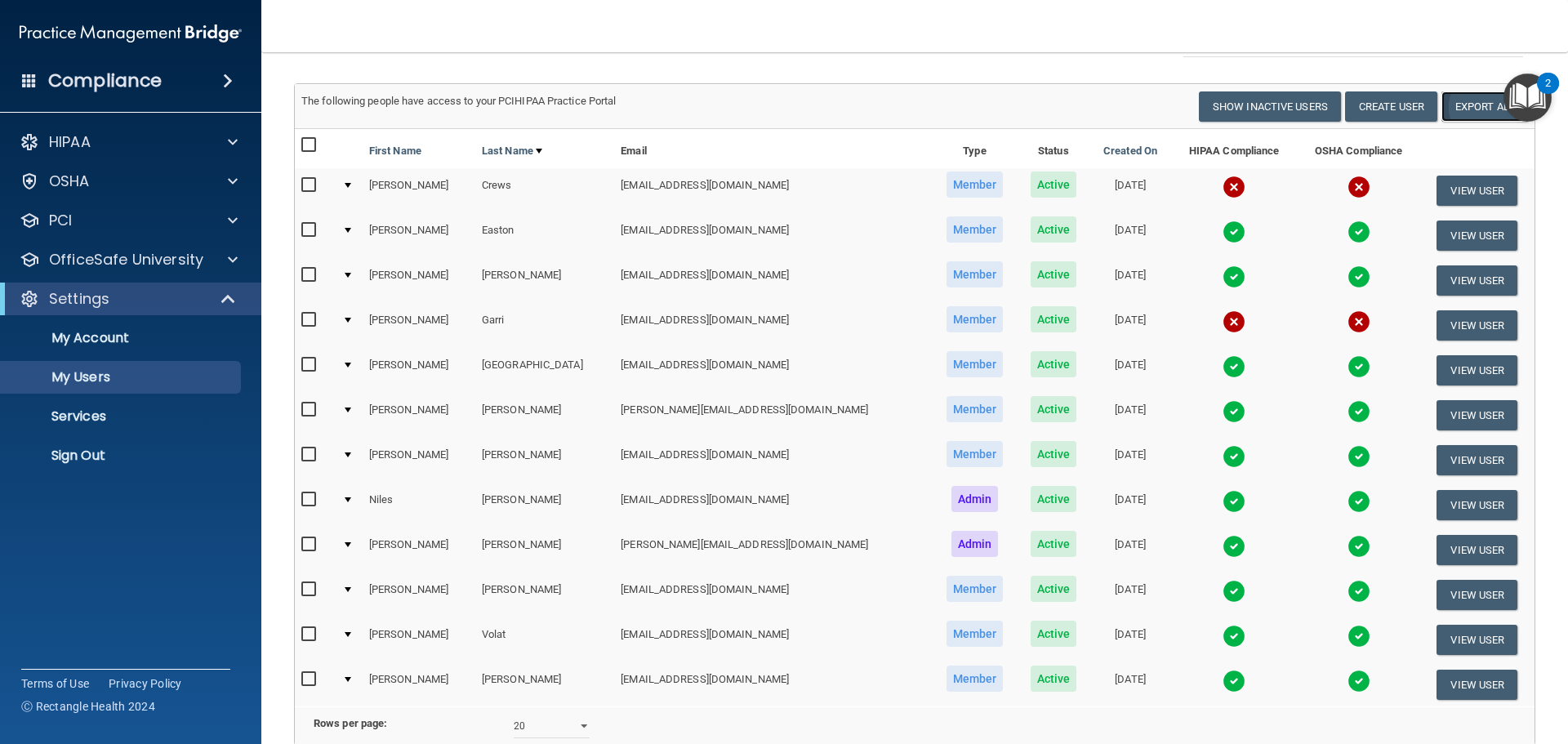
click at [1466, 111] on link "Export All" at bounding box center [1485, 106] width 87 height 30
